Goal: Information Seeking & Learning: Understand process/instructions

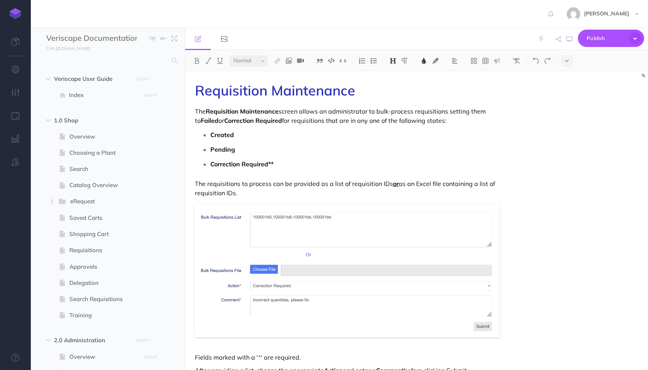
select select "null"
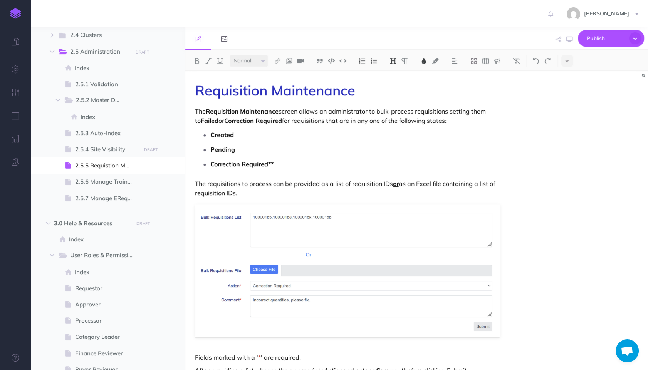
scroll to position [387, 0]
click at [104, 151] on span "2.5.4 Site Visibility" at bounding box center [107, 148] width 64 height 9
select select "null"
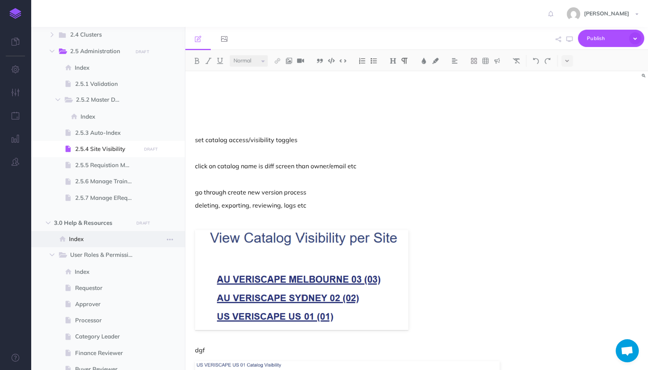
click at [109, 237] on span "Index" at bounding box center [104, 239] width 70 height 9
select select "null"
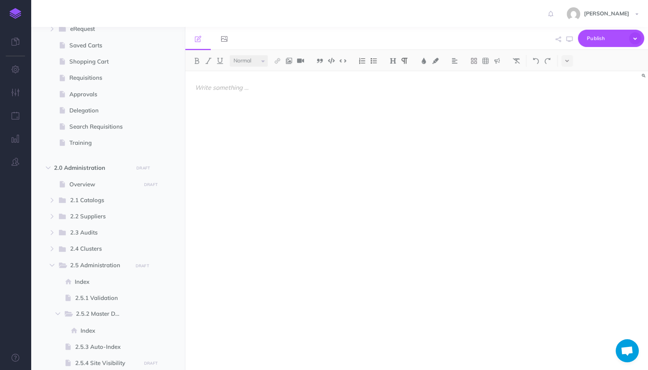
scroll to position [172, 0]
click at [104, 188] on span "Overview" at bounding box center [103, 185] width 69 height 9
select select "null"
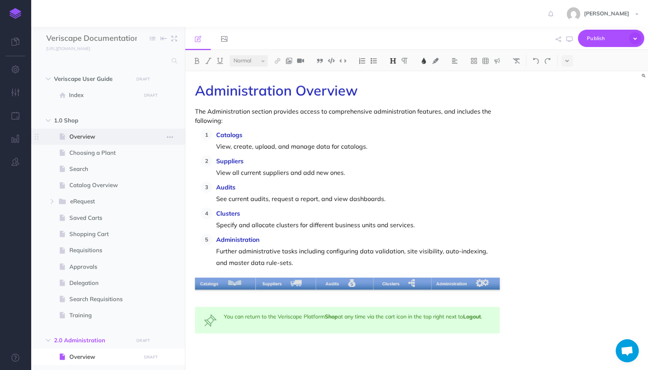
click at [95, 136] on span "Overview" at bounding box center [103, 136] width 69 height 9
select select "null"
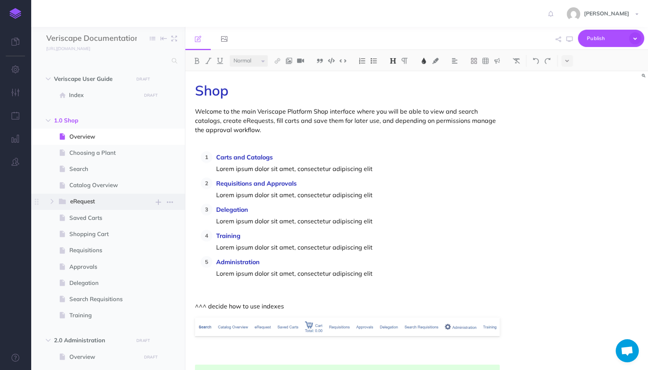
scroll to position [43, 0]
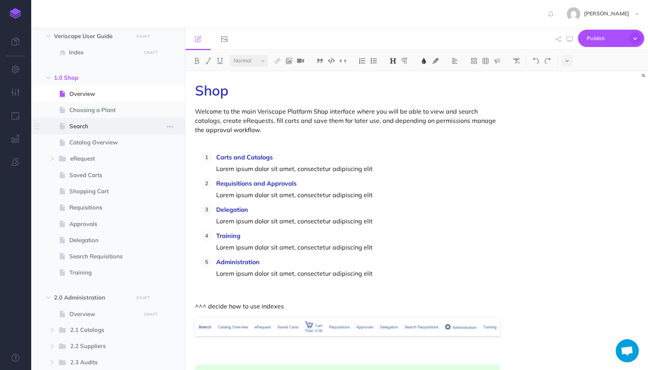
click at [89, 122] on span "Search" at bounding box center [103, 126] width 69 height 9
select select "null"
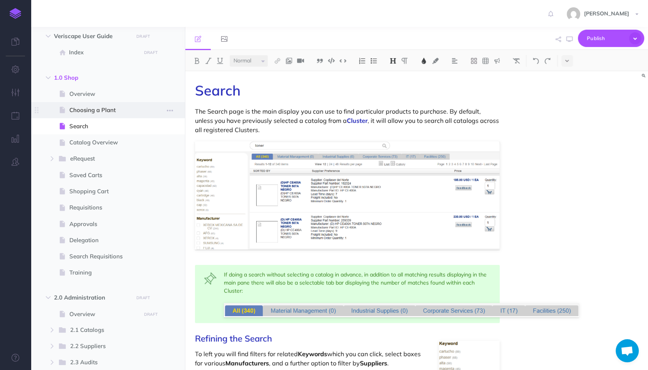
click at [92, 109] on span "Choosing a Plant" at bounding box center [103, 110] width 69 height 9
select select "null"
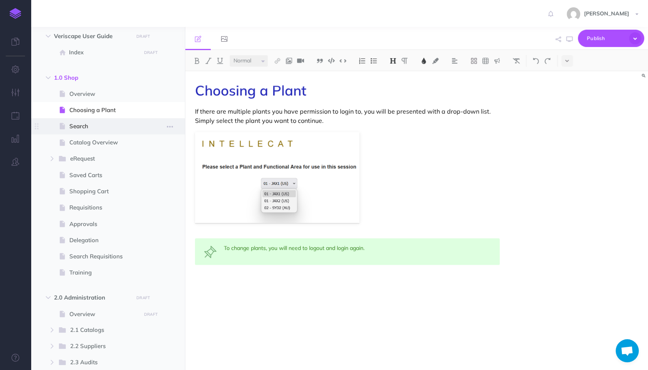
click at [90, 128] on span "Search" at bounding box center [103, 126] width 69 height 9
select select "null"
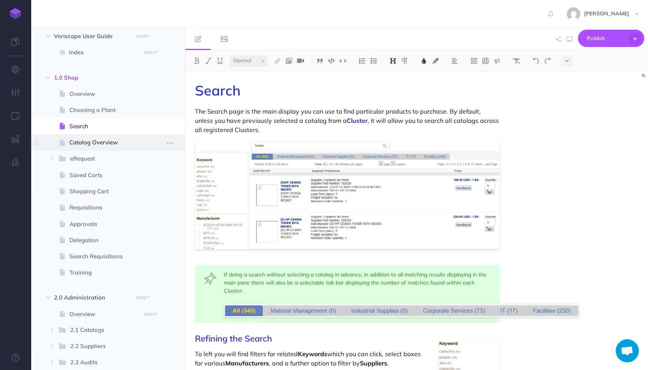
click at [98, 144] on span "Catalog Overview" at bounding box center [103, 142] width 69 height 9
select select "null"
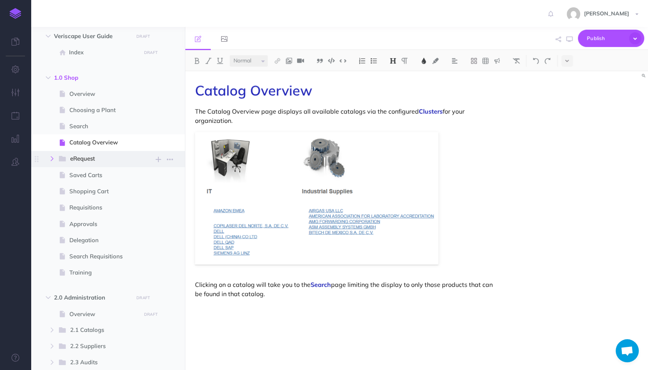
click at [51, 161] on button "button" at bounding box center [52, 158] width 14 height 9
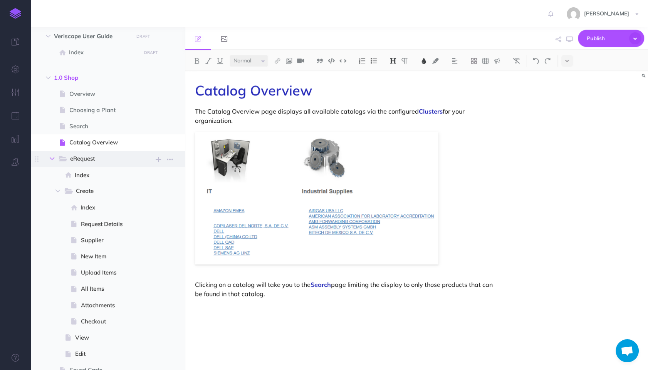
click at [50, 161] on button "button" at bounding box center [52, 158] width 14 height 9
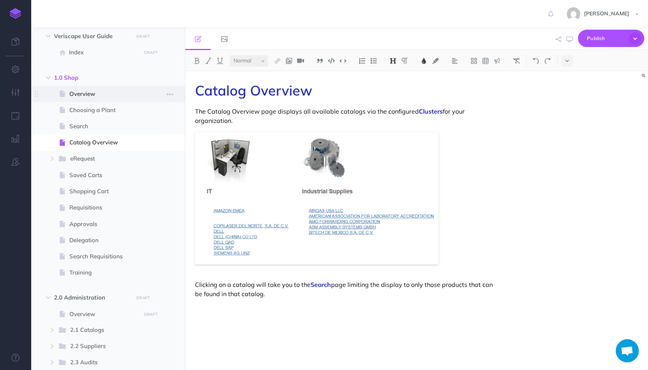
click at [103, 93] on span "Overview" at bounding box center [103, 93] width 69 height 9
select select "null"
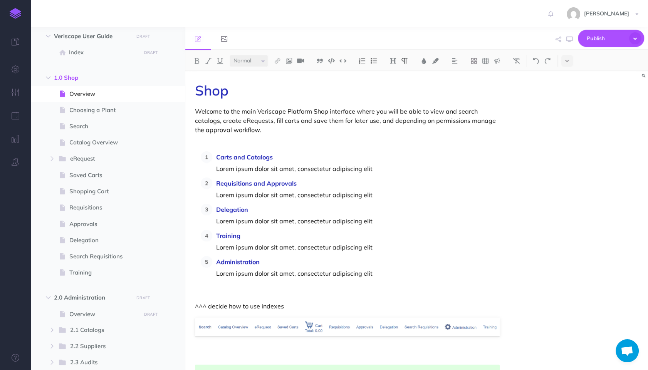
click at [297, 144] on p at bounding box center [347, 142] width 305 height 9
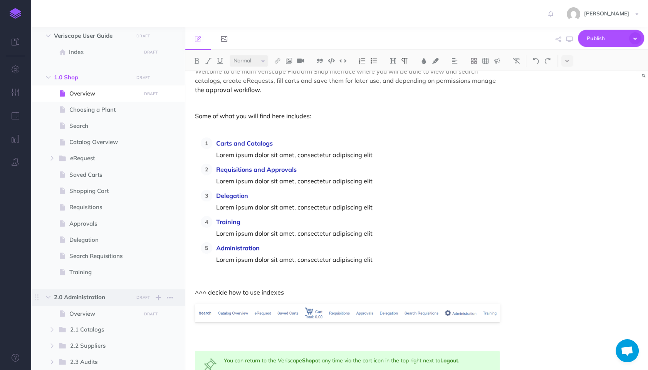
scroll to position [43, 0]
click at [50, 159] on icon "button" at bounding box center [52, 158] width 5 height 5
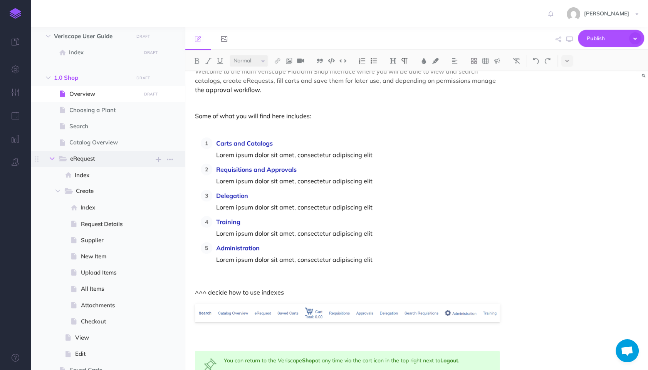
click at [50, 159] on icon "button" at bounding box center [52, 158] width 5 height 5
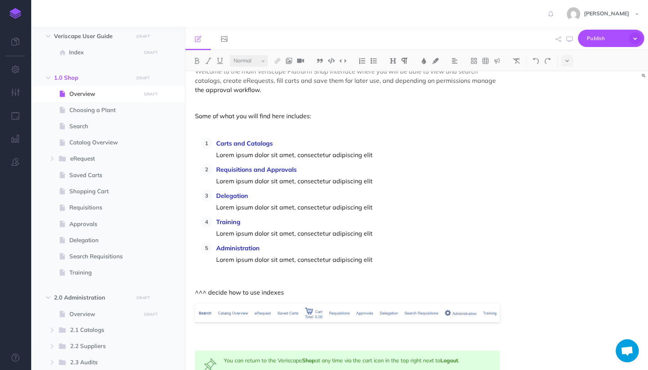
click at [269, 136] on div "Shop Welcome to the main Veriscape Platform Shop interface where you will be ab…" at bounding box center [347, 222] width 324 height 382
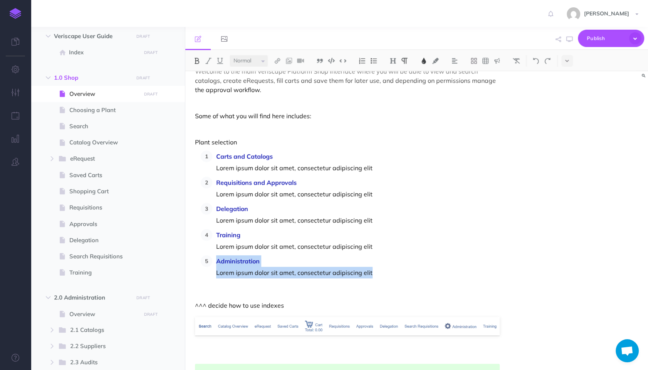
drag, startPoint x: 366, startPoint y: 270, endPoint x: 215, endPoint y: 262, distance: 151.2
click at [215, 262] on li "Administration Lorem ipsum dolor sit amet, consectetur adipiscing elit" at bounding box center [355, 266] width 287 height 23
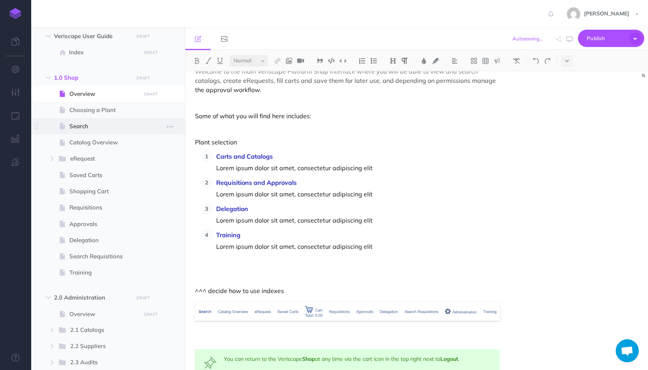
click at [76, 127] on span "Search" at bounding box center [103, 126] width 69 height 9
select select "null"
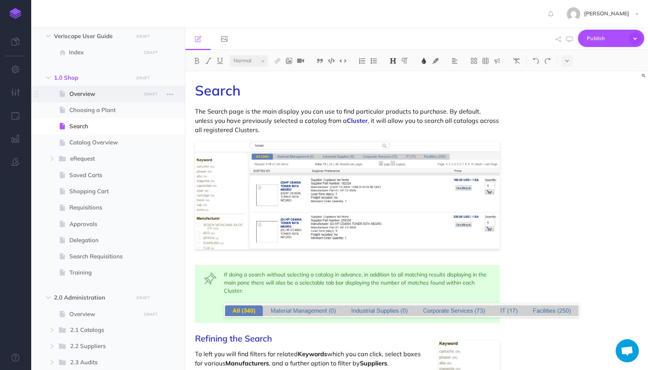
click at [81, 92] on span "Overview" at bounding box center [103, 93] width 69 height 9
select select "null"
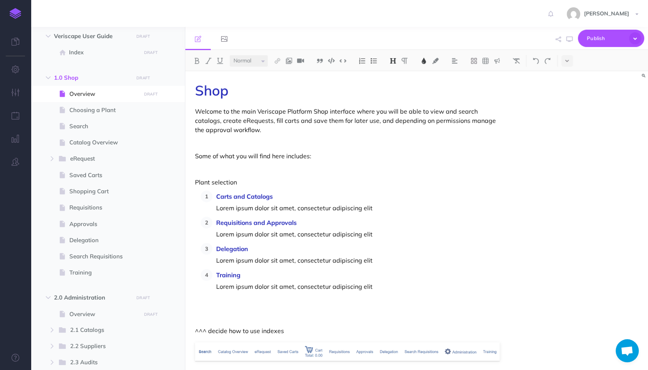
click at [232, 195] on span "Carts and Catalogs" at bounding box center [244, 197] width 57 height 8
click at [377, 209] on p "Searching and Catalogs Lorem ipsum dolor sit amet, consectetur adipiscing elit" at bounding box center [358, 202] width 284 height 23
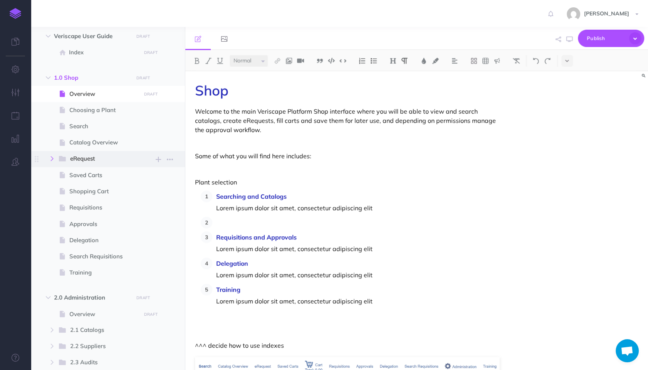
click at [52, 159] on icon "button" at bounding box center [52, 158] width 5 height 5
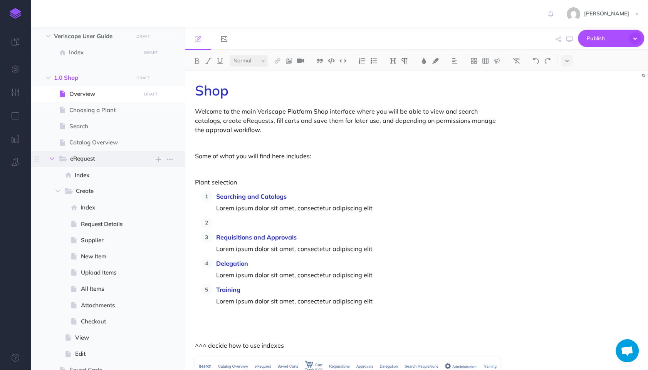
click at [52, 159] on icon "button" at bounding box center [52, 158] width 5 height 5
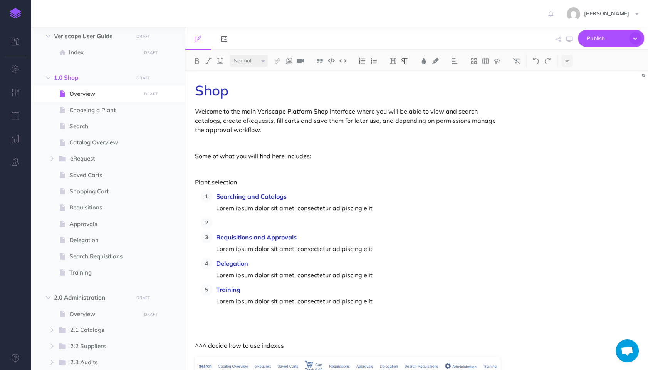
click at [292, 228] on p at bounding box center [358, 223] width 284 height 12
drag, startPoint x: 255, startPoint y: 222, endPoint x: 217, endPoint y: 222, distance: 37.8
click at [217, 222] on p "eRequests" at bounding box center [358, 223] width 284 height 12
drag, startPoint x: 289, startPoint y: 196, endPoint x: 215, endPoint y: 196, distance: 73.2
click at [215, 196] on li "Searching and Catalogs Lorem ipsum dolor sit amet, consectetur adipiscing elit" at bounding box center [355, 202] width 287 height 23
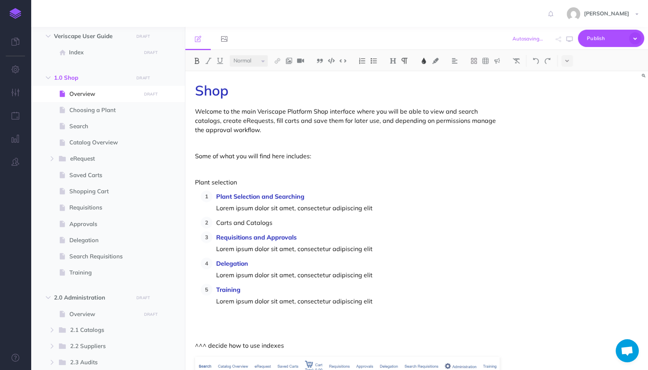
click at [301, 230] on ol "Plant Selection and Searching Lorem ipsum dolor sit amet, consectetur adipiscin…" at bounding box center [350, 255] width 299 height 128
drag, startPoint x: 238, startPoint y: 224, endPoint x: 217, endPoint y: 222, distance: 21.2
click at [217, 222] on p "Carts and Catalogs" at bounding box center [358, 223] width 284 height 12
click at [199, 59] on img at bounding box center [196, 61] width 7 height 6
click at [425, 60] on img at bounding box center [423, 61] width 7 height 6
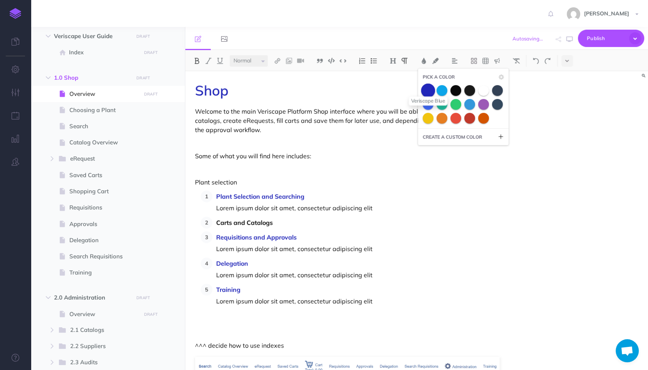
click at [428, 86] on span at bounding box center [428, 90] width 14 height 14
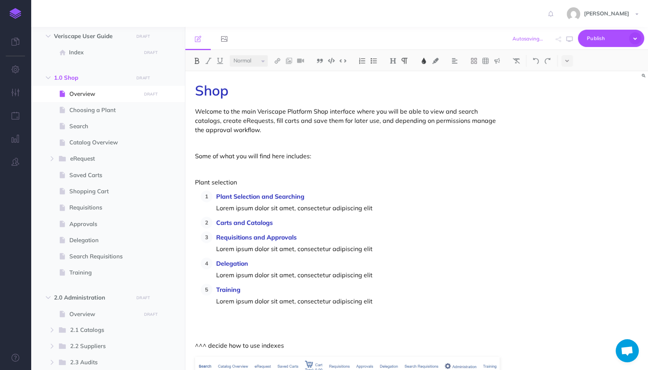
click at [406, 213] on p "Plant Selection and Searching Lorem ipsum dolor sit amet, consectetur adipiscin…" at bounding box center [358, 202] width 284 height 23
click at [391, 233] on p "Requisitions and Approvals" at bounding box center [358, 238] width 284 height 12
click at [375, 226] on p "Carts and Catalogs" at bounding box center [358, 223] width 284 height 12
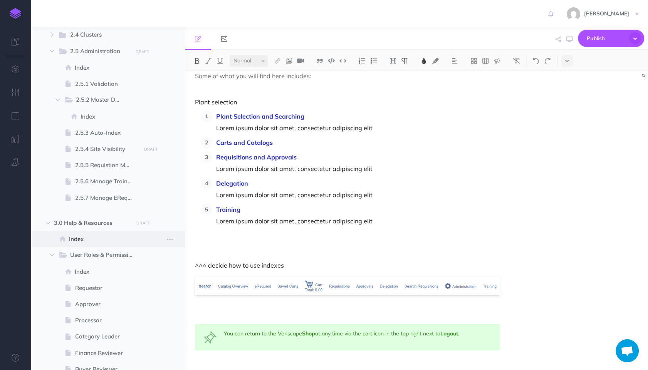
scroll to position [516, 0]
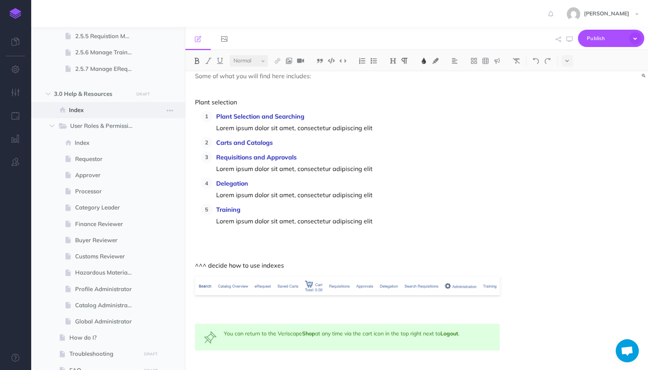
click at [97, 110] on span "Index" at bounding box center [104, 110] width 70 height 9
select select "null"
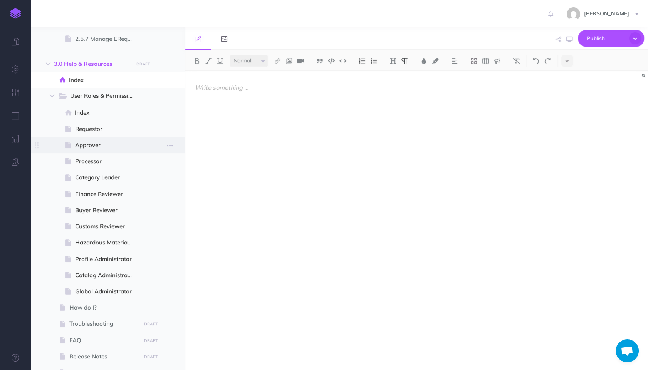
scroll to position [532, 0]
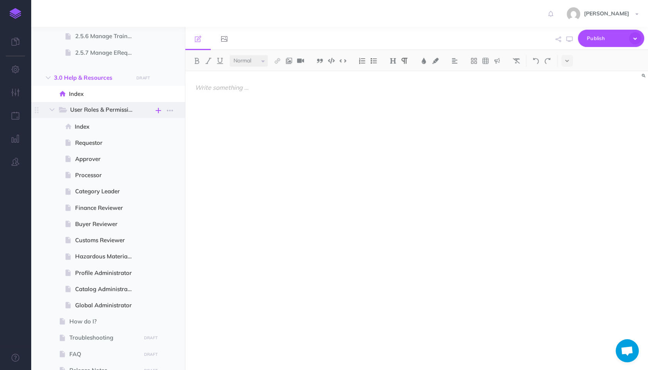
click at [160, 109] on icon "button" at bounding box center [158, 110] width 5 height 9
click at [175, 110] on button "button" at bounding box center [170, 110] width 14 height 10
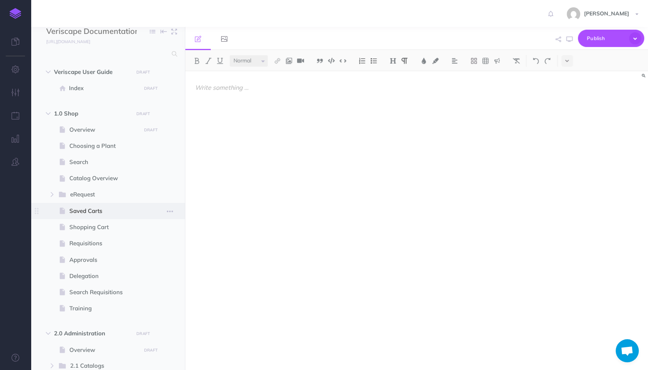
scroll to position [0, 0]
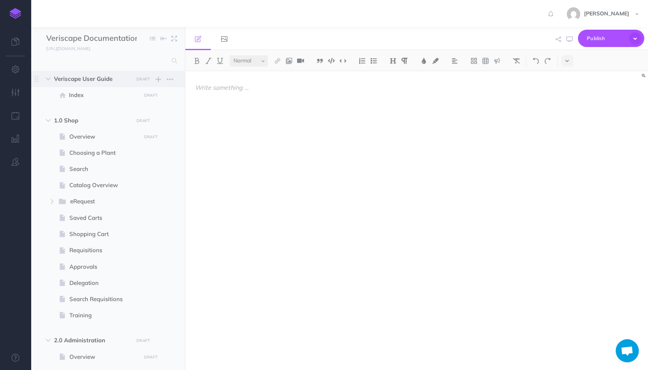
click at [98, 78] on span "Veriscape User Guide" at bounding box center [91, 78] width 75 height 9
select select "null"
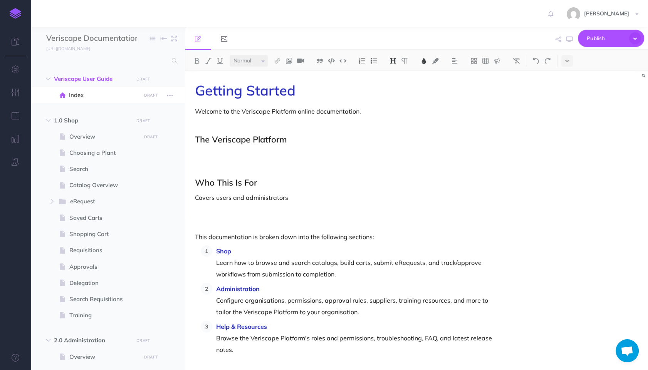
click at [99, 93] on span "Index" at bounding box center [104, 95] width 70 height 9
click at [97, 80] on span "Veriscape User Guide" at bounding box center [91, 78] width 75 height 9
click at [314, 157] on p at bounding box center [347, 154] width 305 height 9
click at [364, 113] on p "Welcome to the Veriscape Platform online documentation." at bounding box center [347, 111] width 305 height 9
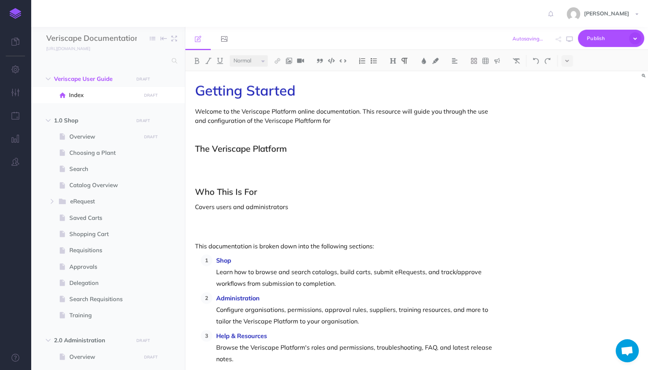
click at [290, 121] on p "Welcome to the Veriscape Platform online documentation. This resource will guid…" at bounding box center [347, 116] width 305 height 18
click at [349, 122] on p "Welcome to the Veriscape Platform online documentation. This resource will guid…" at bounding box center [347, 116] width 305 height 18
click at [386, 131] on p at bounding box center [347, 133] width 305 height 9
click at [427, 116] on p "Welcome to the Veriscape Platform online documentation. This resource will guid…" at bounding box center [347, 116] width 305 height 18
click at [408, 123] on p "Welcome to the Veriscape Platform online documentation. This resource will guid…" at bounding box center [347, 116] width 305 height 18
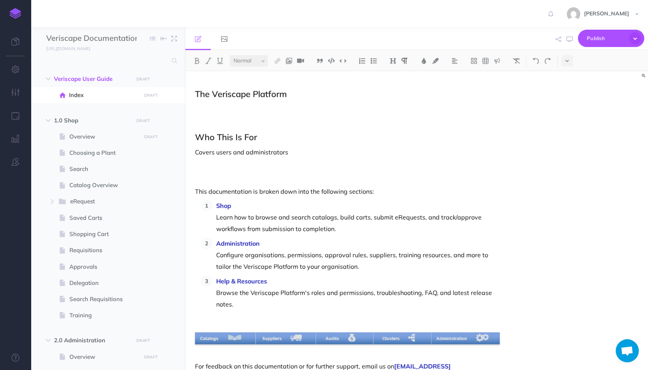
scroll to position [84, 0]
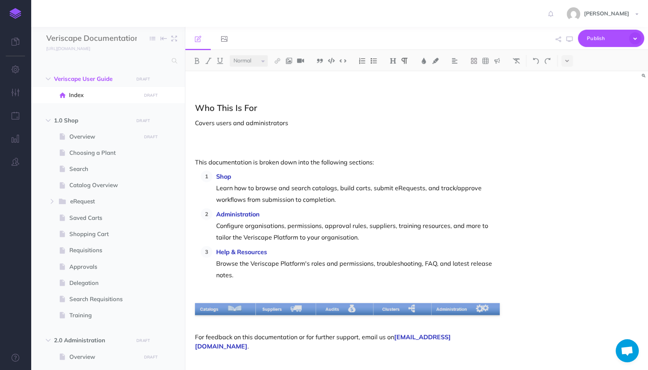
click at [389, 144] on div "Getting Started Welcome to the Veriscape Platform online documentation. This re…" at bounding box center [347, 183] width 324 height 392
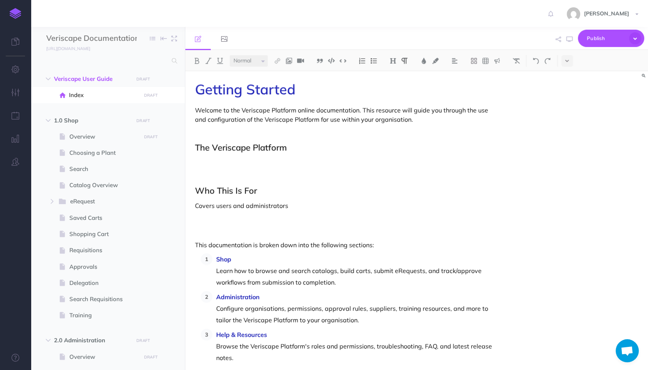
scroll to position [0, 0]
click at [324, 191] on h2 "Who This Is For" at bounding box center [347, 191] width 305 height 9
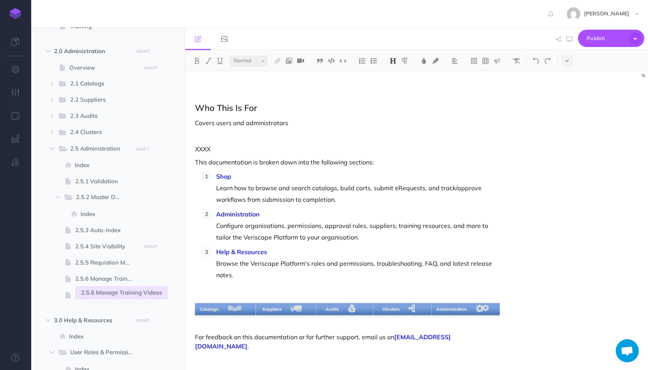
scroll to position [274, 0]
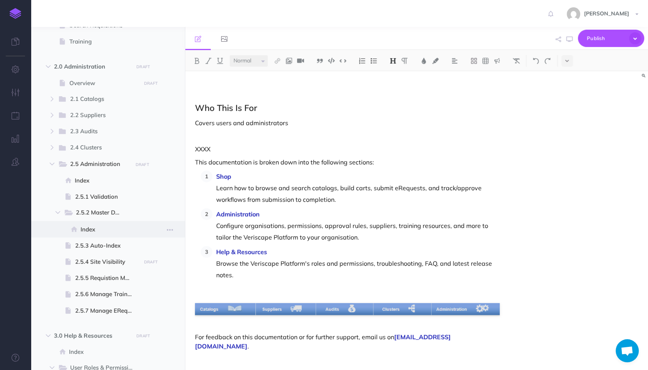
click at [98, 225] on span "Index" at bounding box center [110, 229] width 58 height 9
select select "null"
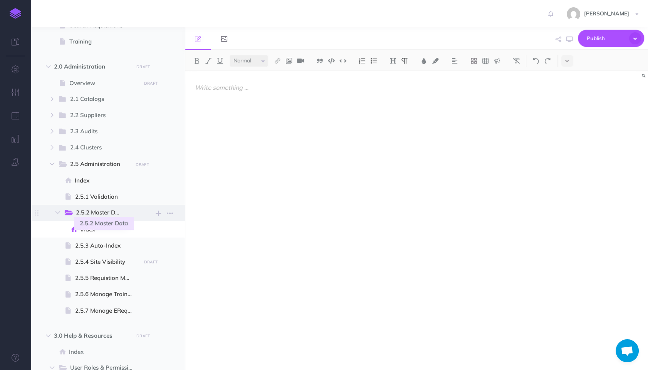
click at [101, 215] on span "2.5.2 Master Data" at bounding box center [101, 213] width 51 height 10
click at [109, 267] on span at bounding box center [108, 262] width 154 height 16
select select "null"
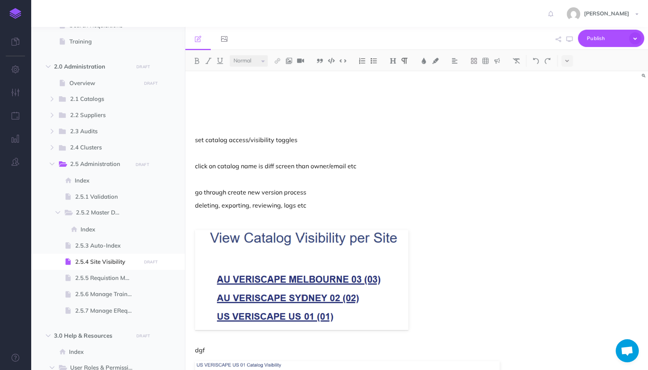
click at [280, 106] on div "set catalog access/visibility toggles click on catalog name is diff screen than…" at bounding box center [347, 299] width 324 height 456
drag, startPoint x: 243, startPoint y: 90, endPoint x: 192, endPoint y: 85, distance: 51.1
click at [192, 85] on div "Site Visibility set catalog access/visibility toggles click on catalog name is …" at bounding box center [347, 299] width 324 height 456
click at [391, 62] on img at bounding box center [392, 61] width 7 height 6
click at [395, 77] on button "H1" at bounding box center [393, 75] width 12 height 12
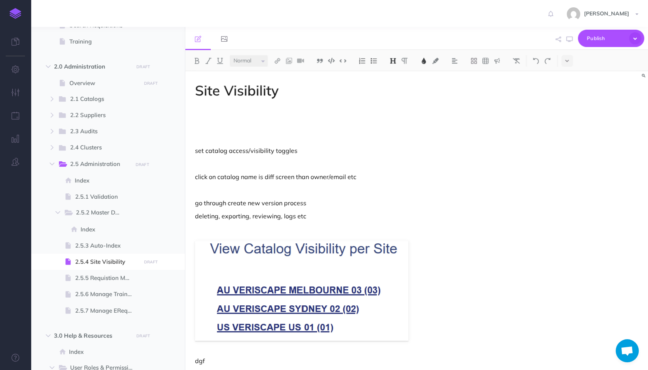
click at [422, 62] on img at bounding box center [423, 61] width 7 height 6
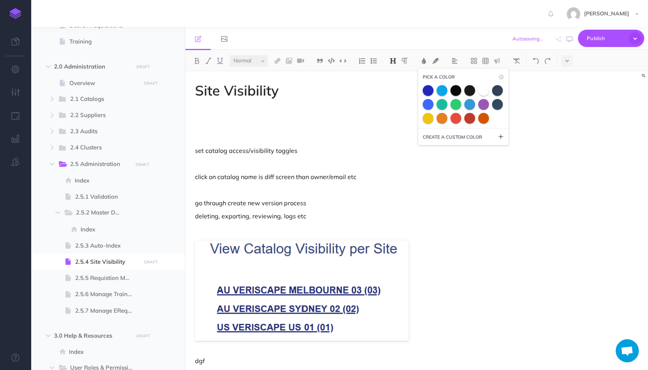
click at [428, 91] on span at bounding box center [428, 90] width 11 height 11
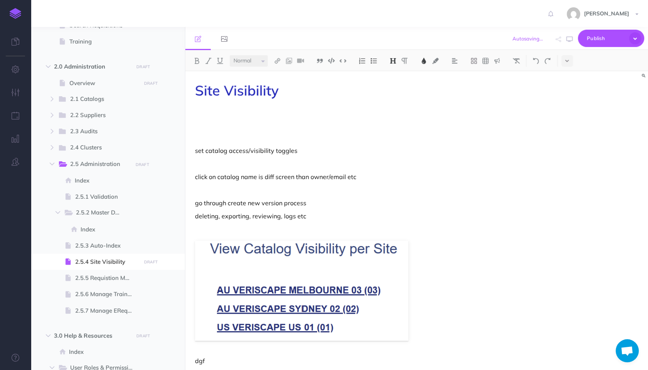
click at [368, 112] on p at bounding box center [347, 111] width 305 height 9
click at [334, 125] on div "Site Visibility set catalog access/visibility toggles click on catalog name is …" at bounding box center [347, 304] width 324 height 467
click at [321, 111] on p at bounding box center [347, 111] width 305 height 9
